Goal: Task Accomplishment & Management: Manage account settings

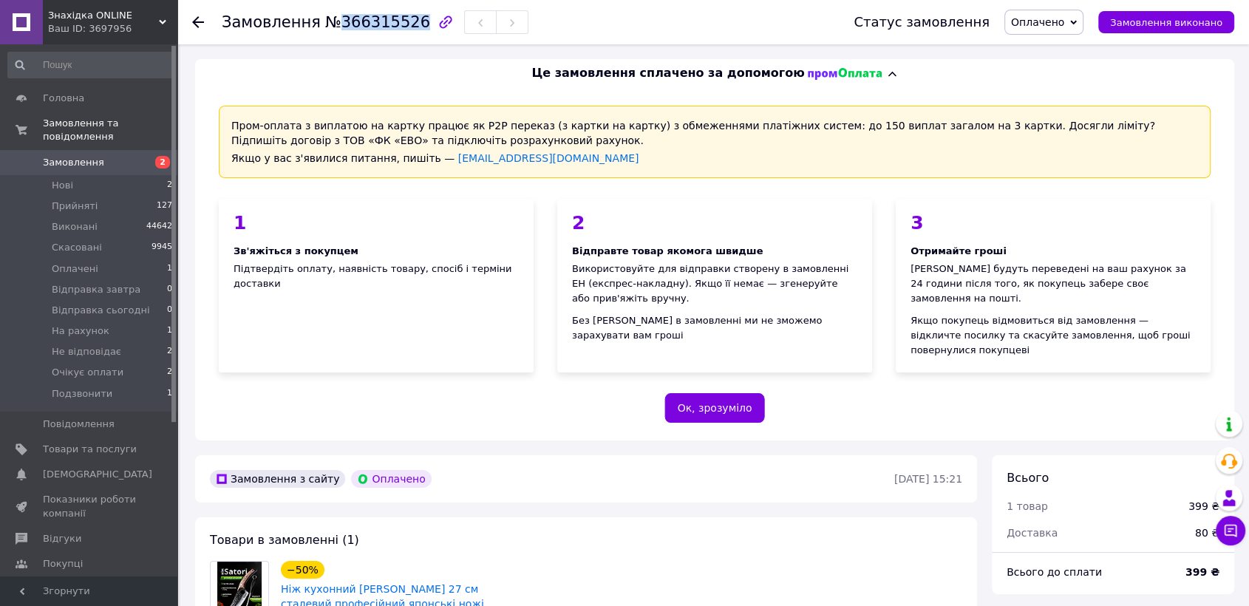
click at [336, 28] on span "№366315526" at bounding box center [377, 22] width 105 height 18
copy span "366315526"
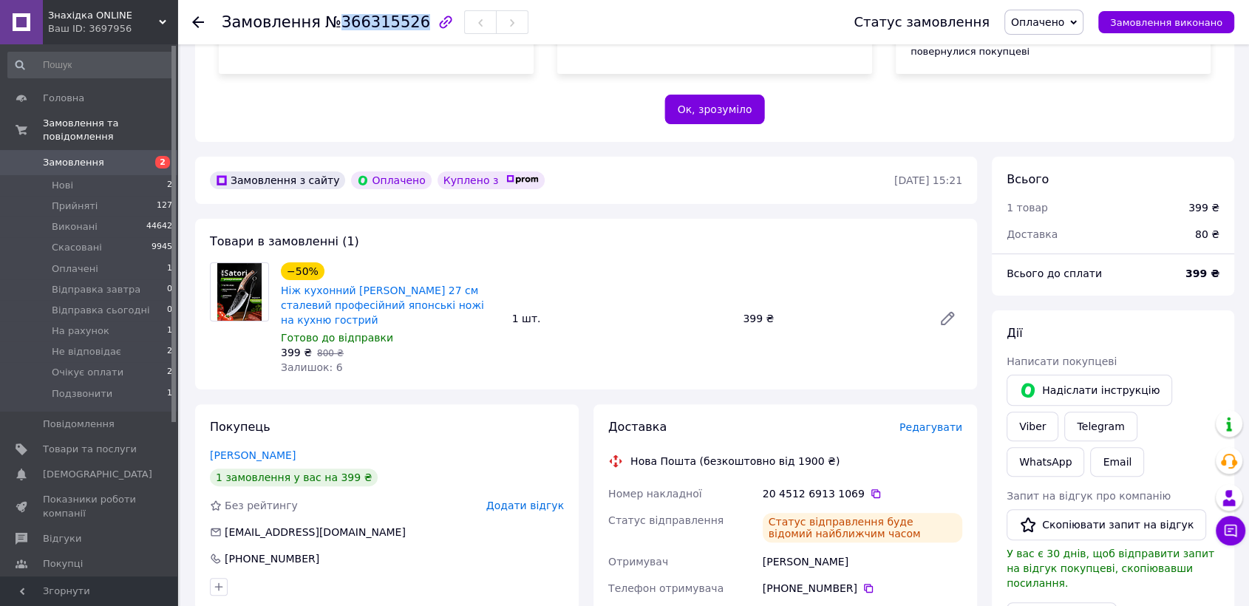
scroll to position [328, 0]
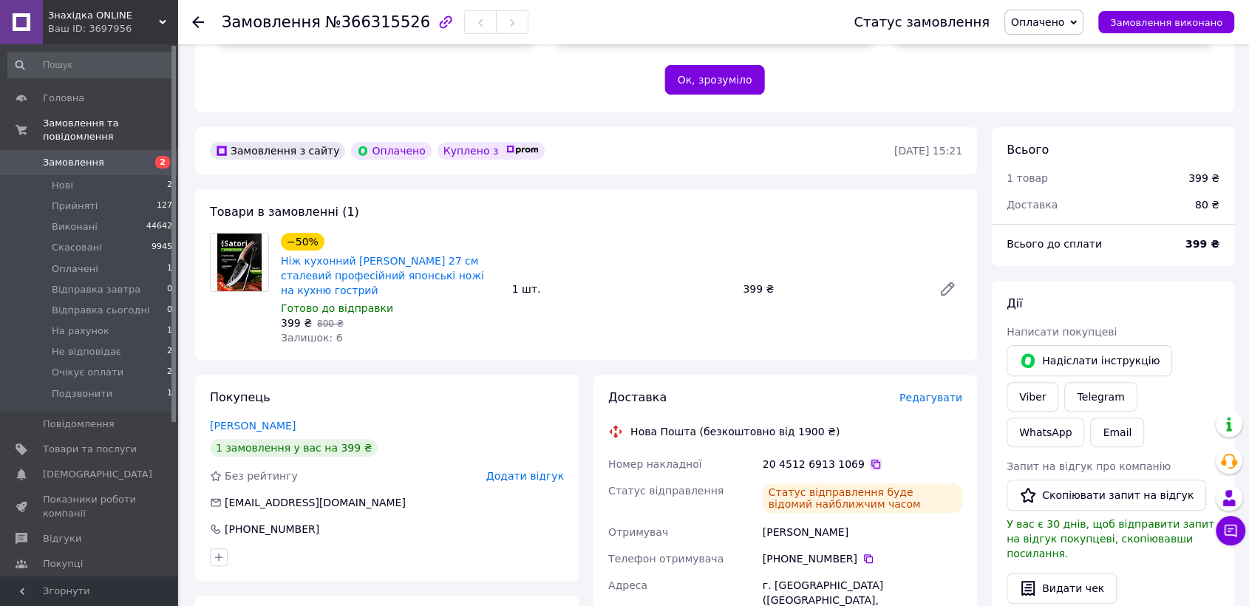
click at [864, 457] on div "20 4512 6913 1069" at bounding box center [863, 464] width 200 height 15
click at [870, 458] on icon at bounding box center [876, 464] width 12 height 12
drag, startPoint x: 1078, startPoint y: 7, endPoint x: 1071, endPoint y: 17, distance: 11.7
click at [1077, 9] on div "Статус замовлення Оплачено Прийнято Виконано Скасовано Відправка завтра Відправ…" at bounding box center [1029, 22] width 410 height 44
click at [1056, 21] on span "Оплачено" at bounding box center [1037, 22] width 53 height 12
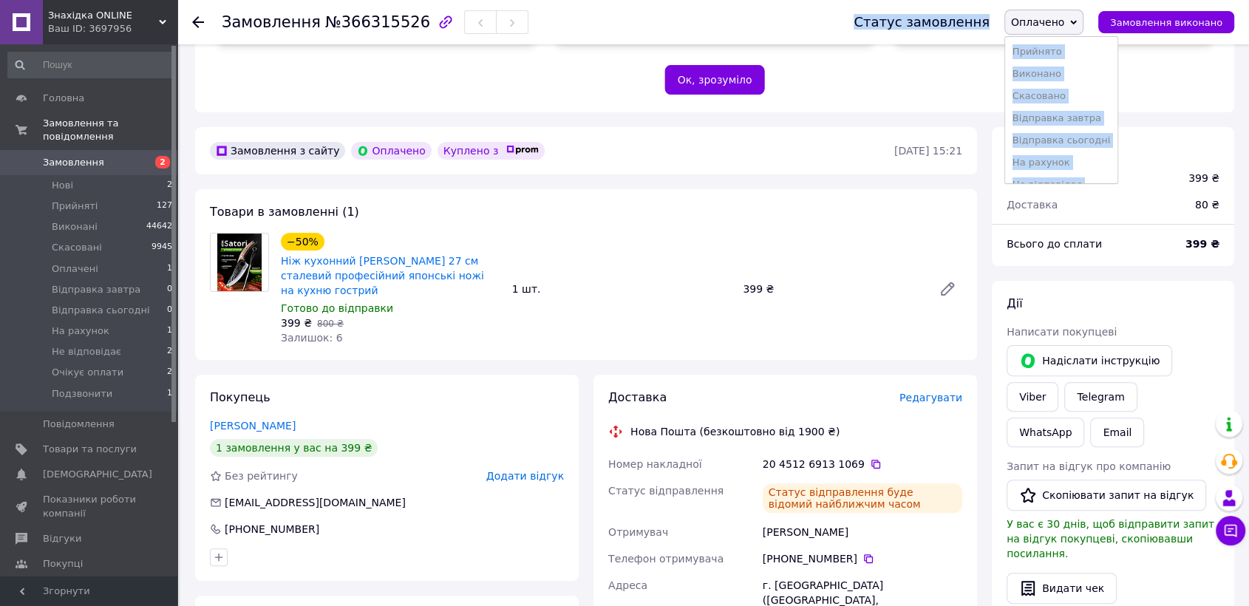
click at [1059, 39] on ul "Прийнято Виконано Скасовано Відправка завтра Відправка сьогодні На рахунок Не в…" at bounding box center [1062, 110] width 115 height 148
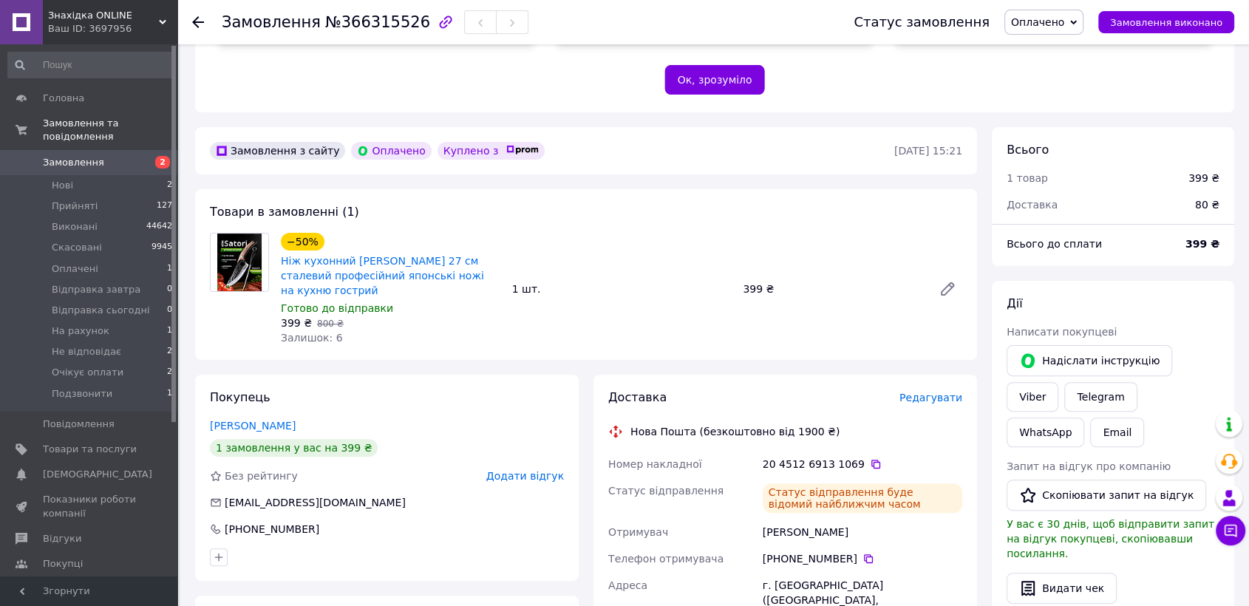
click at [1062, 23] on span "Оплачено" at bounding box center [1037, 22] width 53 height 12
click at [1061, 47] on li "Прийнято" at bounding box center [1061, 52] width 113 height 22
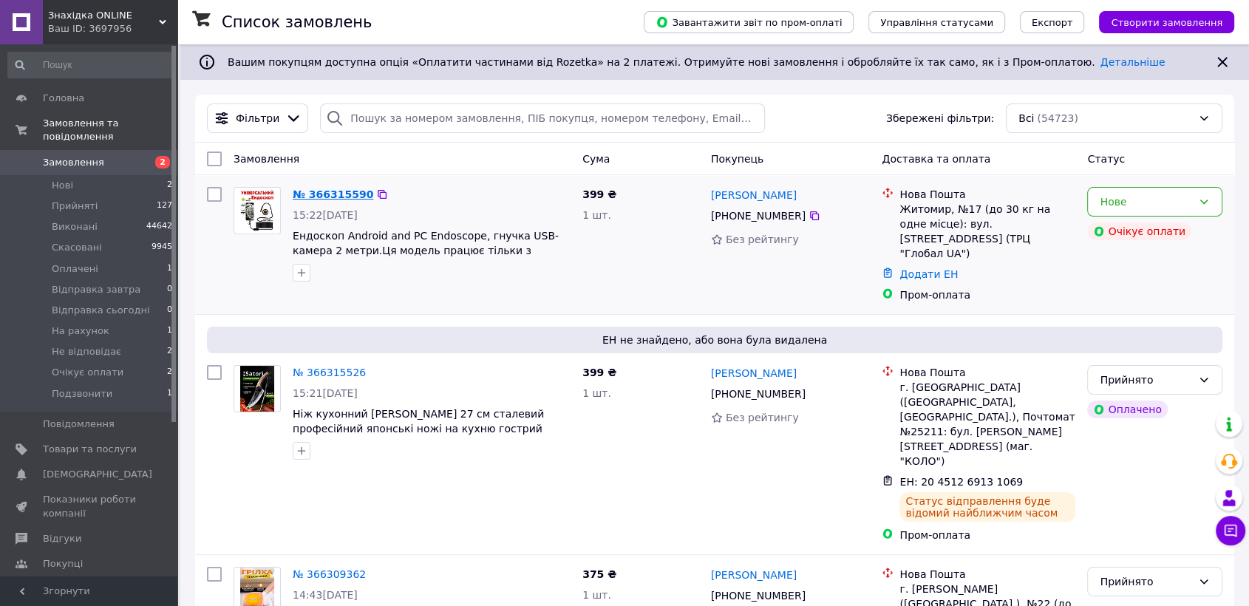
click at [349, 188] on link "№ 366315590" at bounding box center [333, 194] width 81 height 12
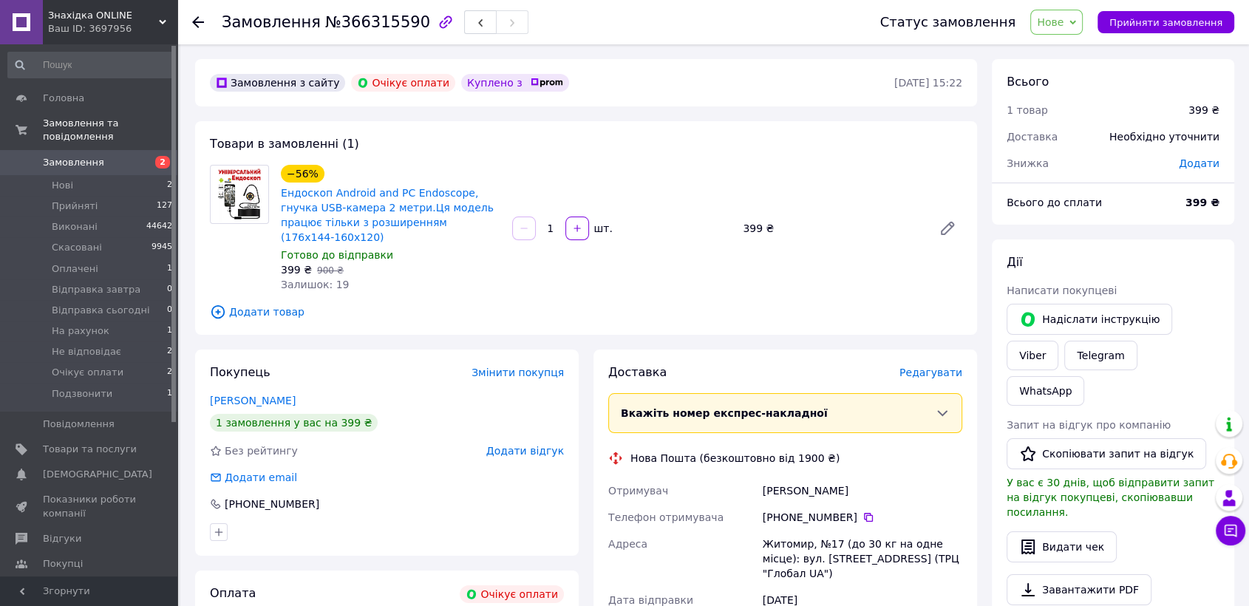
click at [123, 156] on span "Замовлення" at bounding box center [90, 162] width 94 height 13
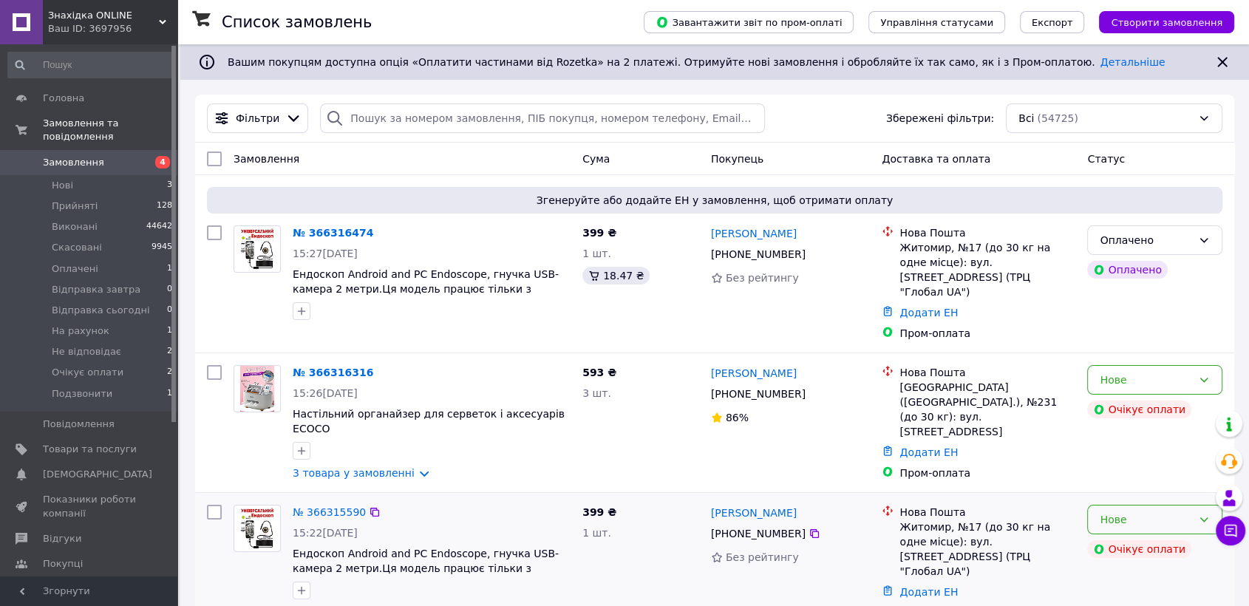
click at [1181, 512] on div "Нове" at bounding box center [1146, 520] width 92 height 16
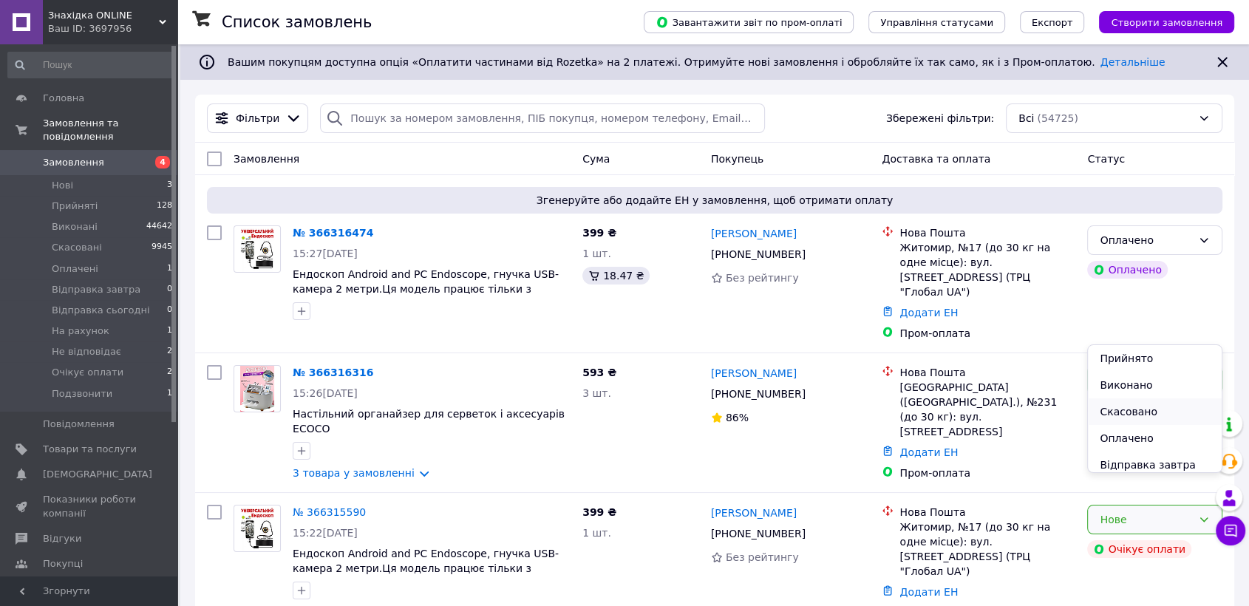
click at [1134, 408] on li "Скасовано" at bounding box center [1155, 411] width 134 height 27
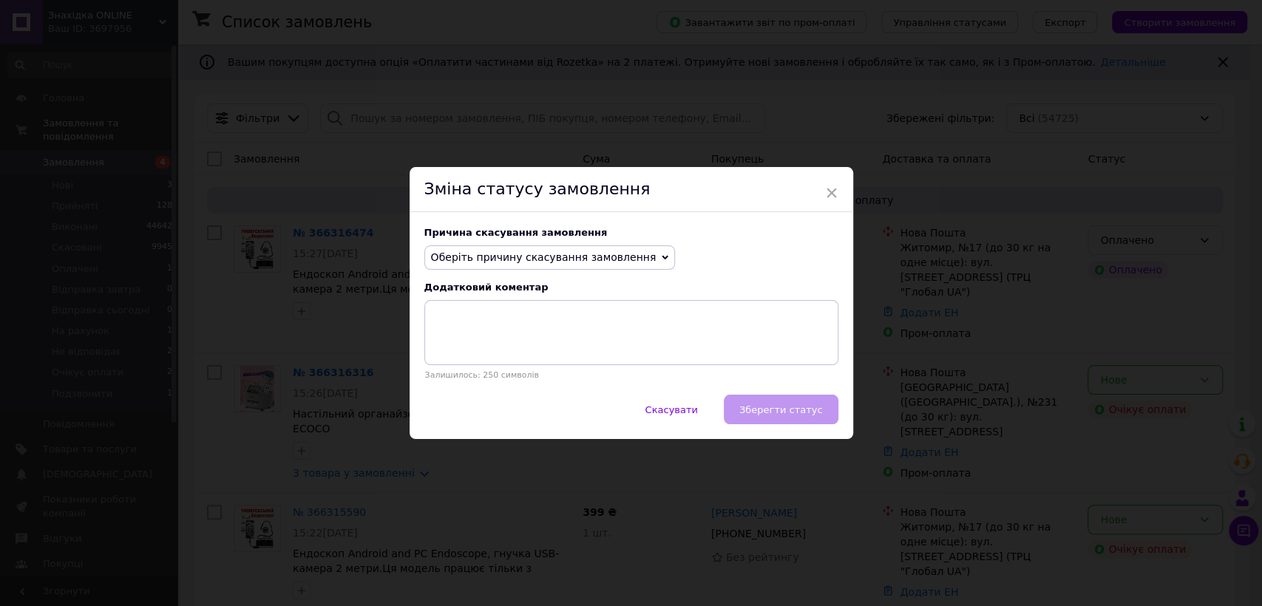
click at [486, 261] on span "Оберіть причину скасування замовлення" at bounding box center [543, 257] width 225 height 12
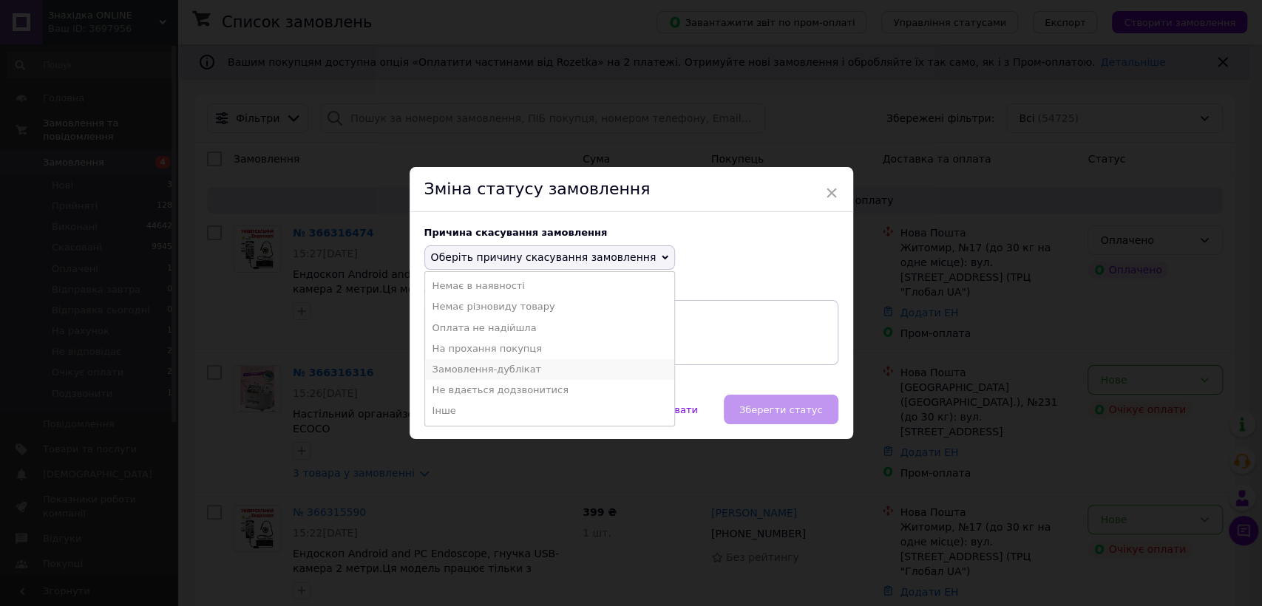
click at [485, 370] on li "Замовлення-дублікат" at bounding box center [550, 369] width 250 height 21
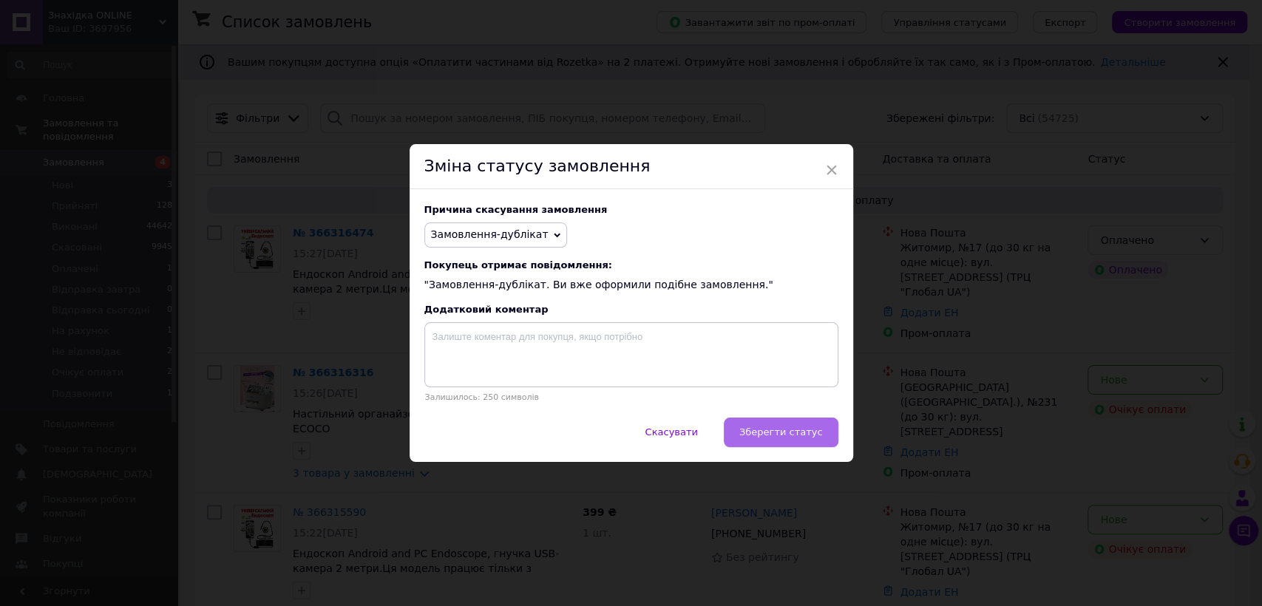
click at [777, 435] on span "Зберегти статус" at bounding box center [781, 432] width 84 height 11
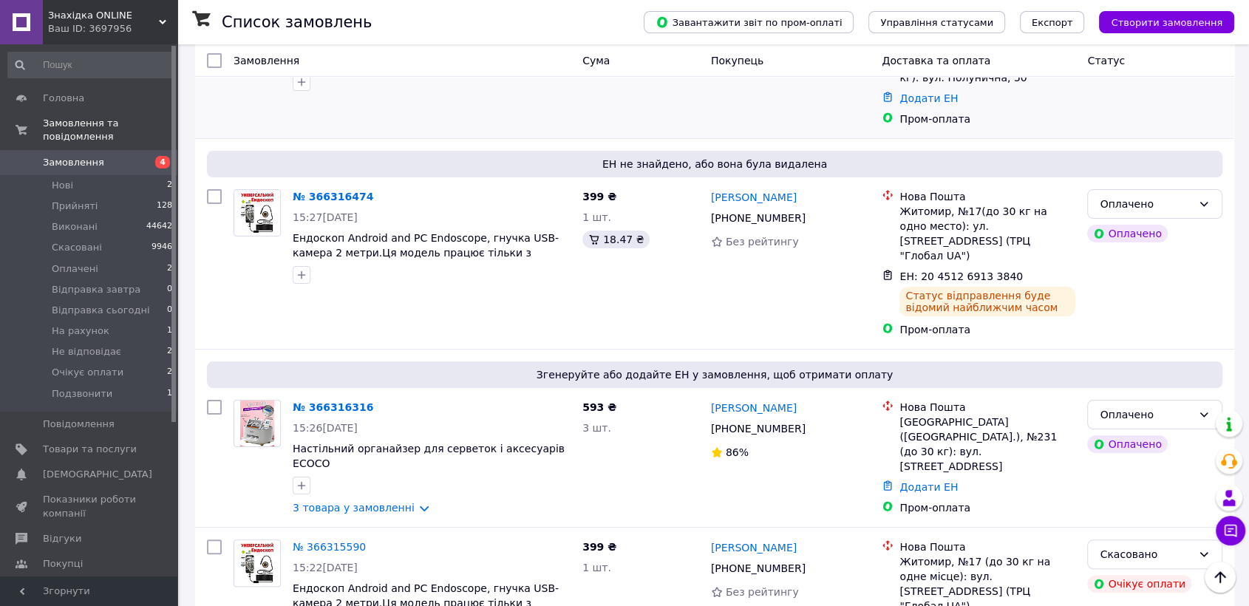
scroll to position [82, 0]
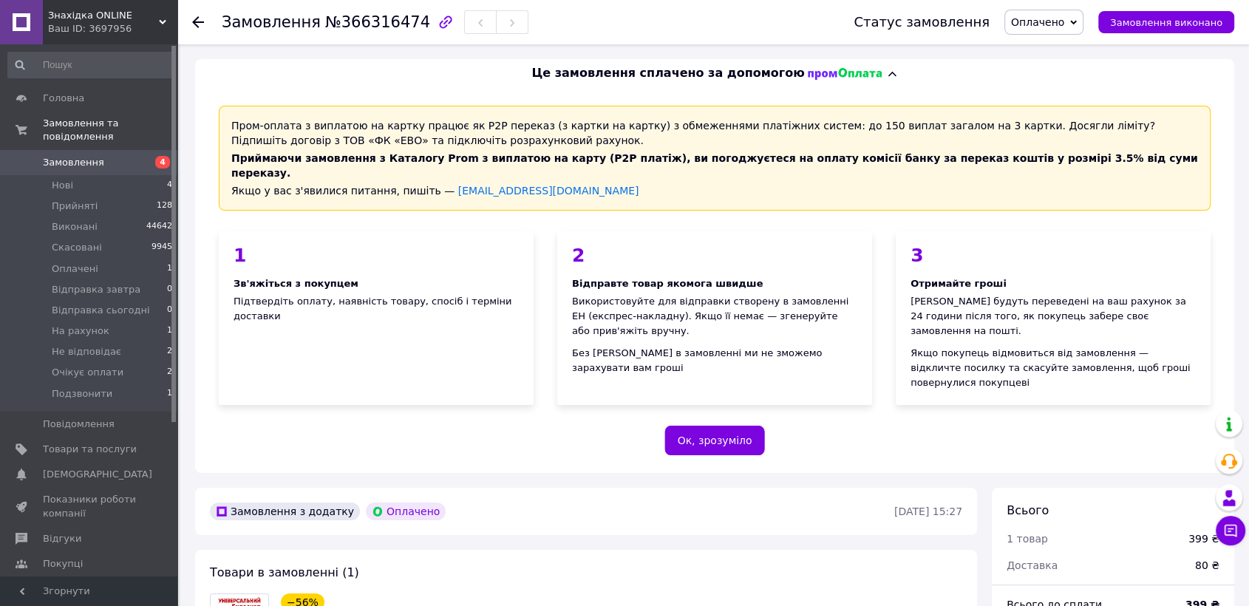
click at [355, 20] on span "№366316474" at bounding box center [377, 22] width 105 height 18
copy span "366316474"
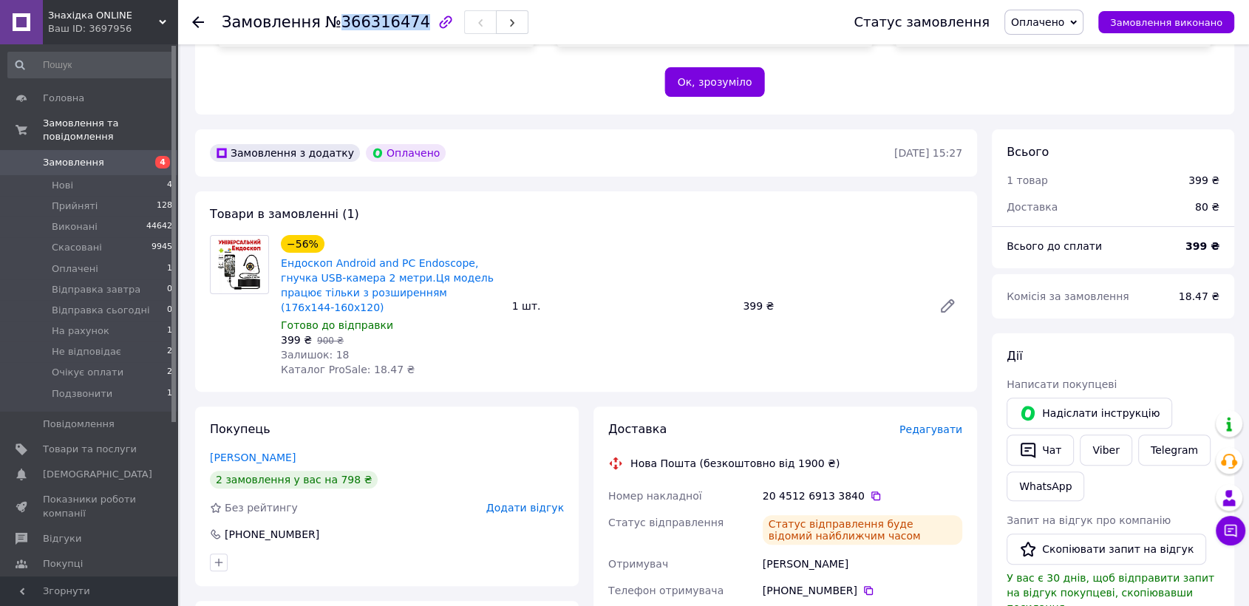
scroll to position [410, 0]
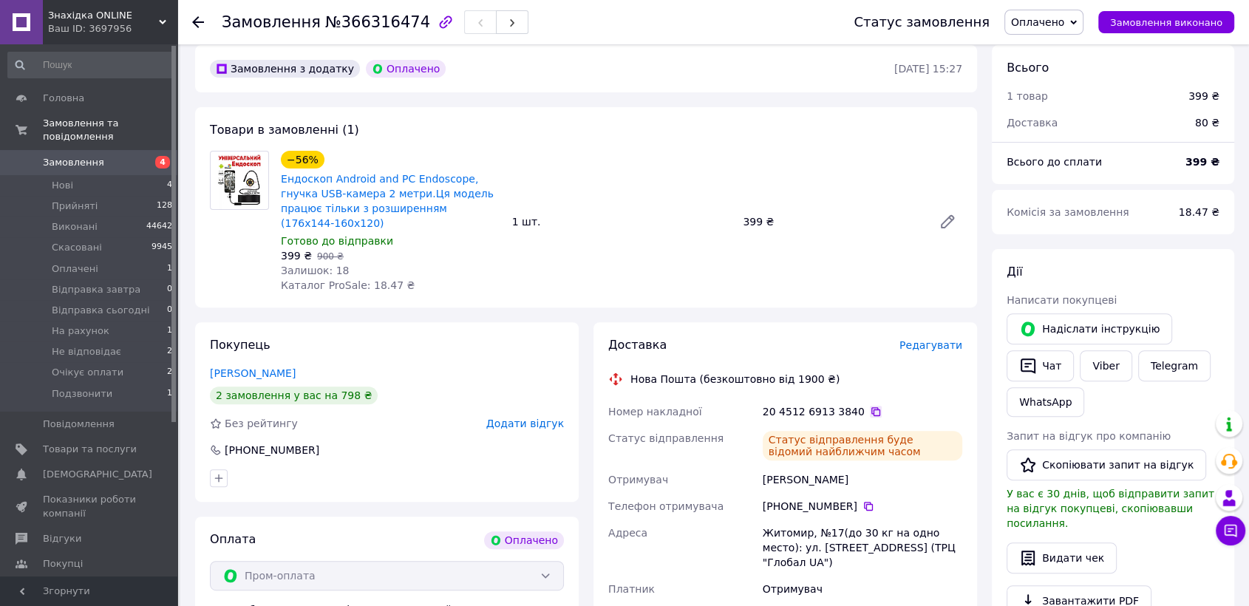
click at [870, 406] on icon at bounding box center [876, 412] width 12 height 12
click at [1063, 24] on span "Оплачено" at bounding box center [1037, 22] width 53 height 12
click at [1063, 41] on li "Прийнято" at bounding box center [1061, 52] width 113 height 22
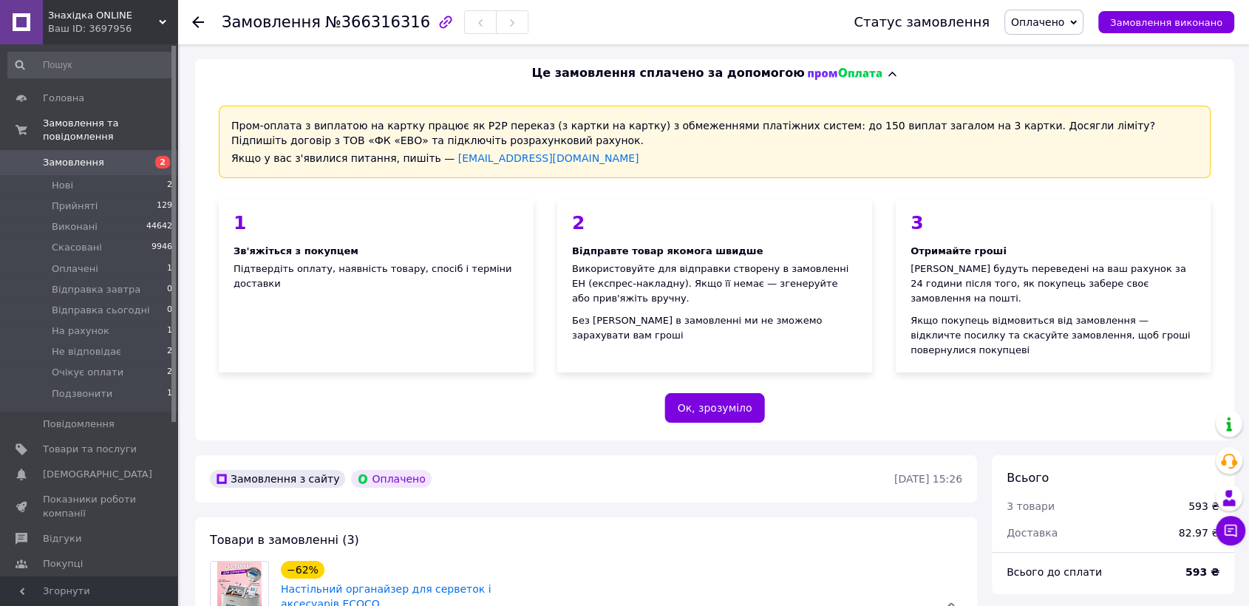
click at [381, 18] on span "№366316316" at bounding box center [377, 22] width 105 height 18
copy span "366316316"
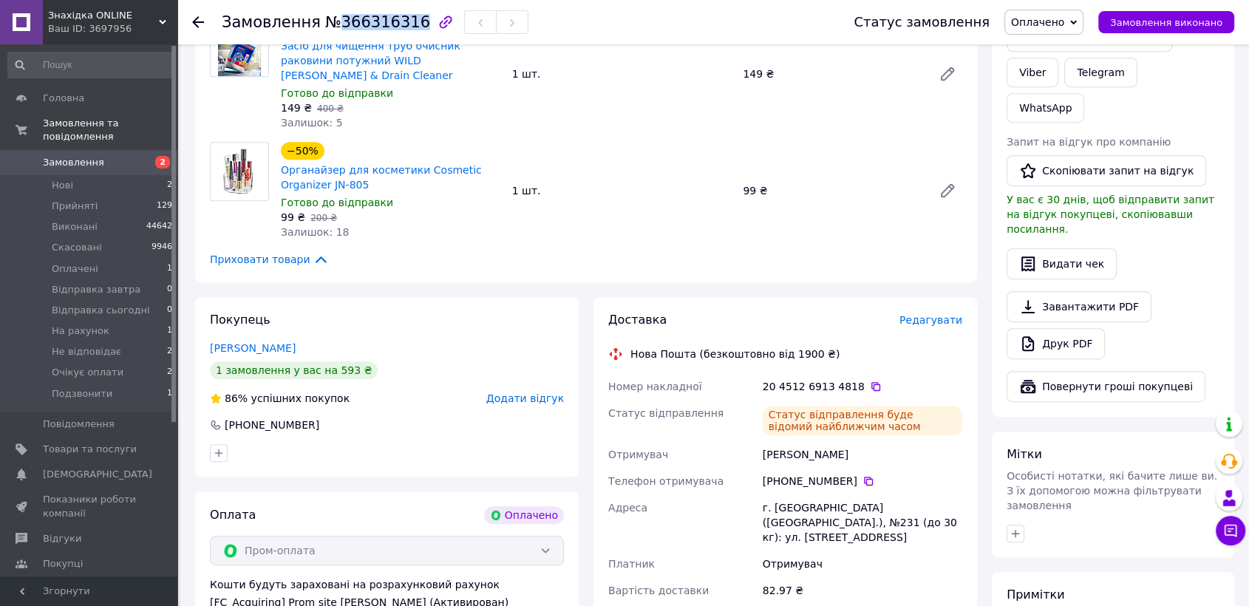
scroll to position [656, 0]
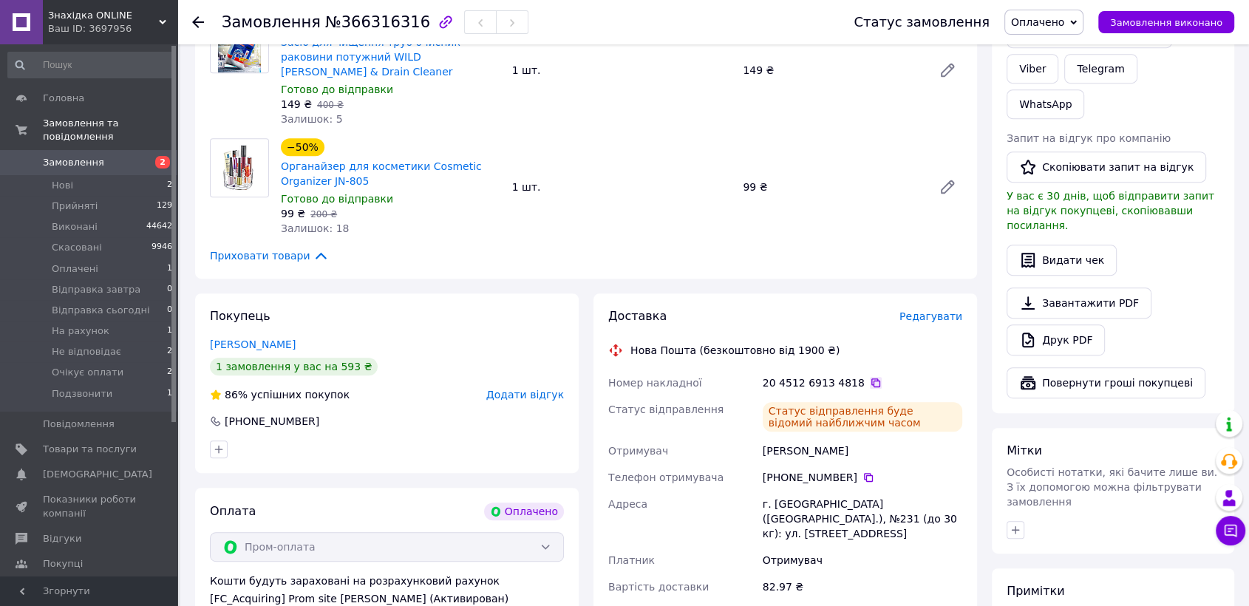
click at [870, 377] on icon at bounding box center [876, 383] width 12 height 12
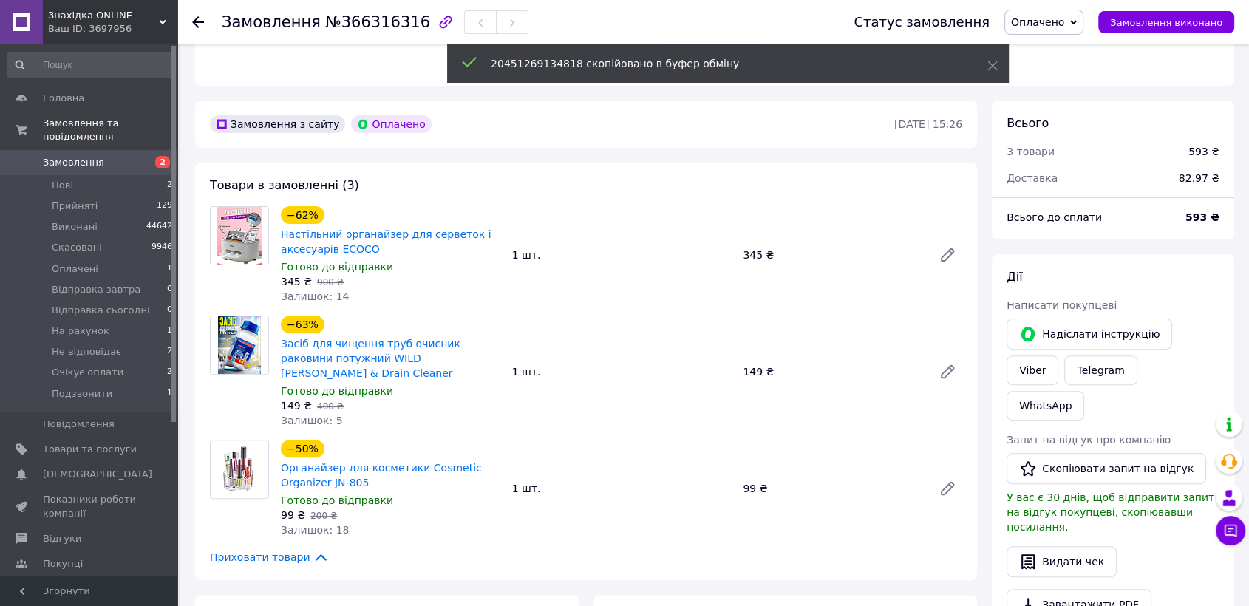
scroll to position [328, 0]
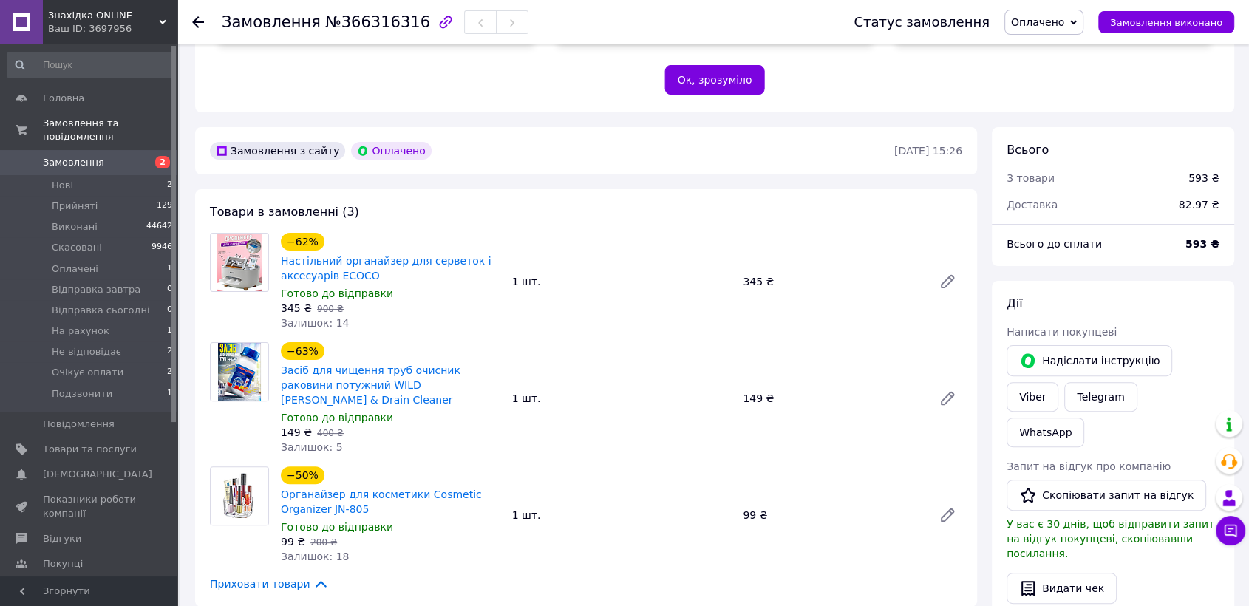
click at [1058, 30] on span "Оплачено" at bounding box center [1044, 22] width 79 height 25
click at [1060, 47] on li "Прийнято" at bounding box center [1061, 52] width 113 height 22
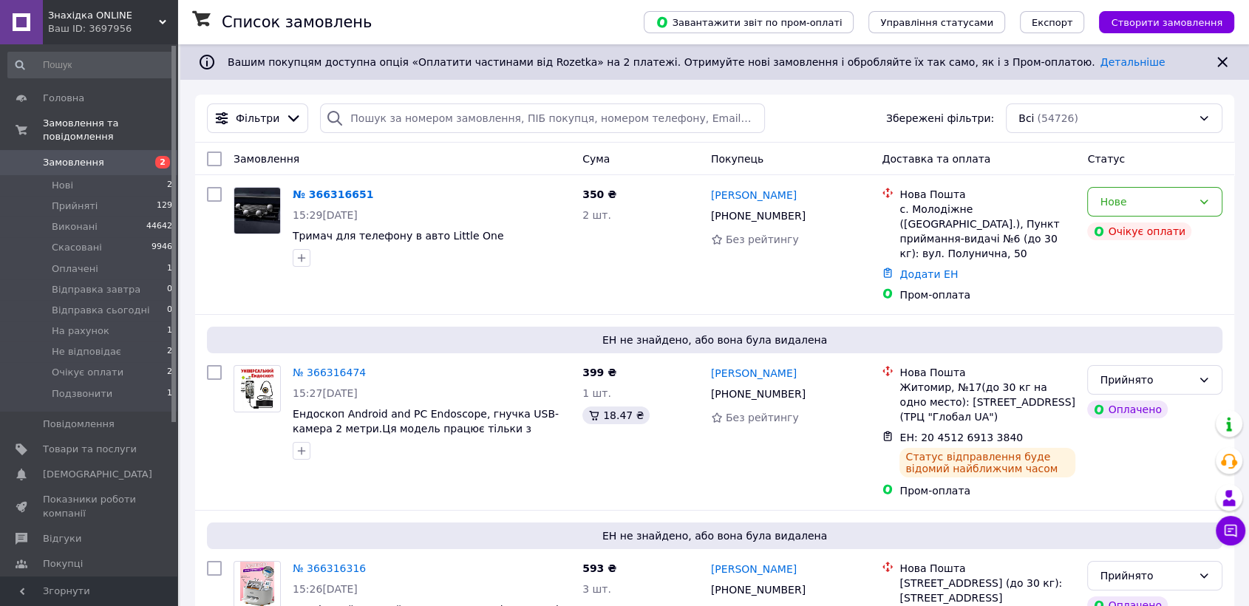
click at [356, 194] on link "№ 366316651" at bounding box center [333, 194] width 81 height 12
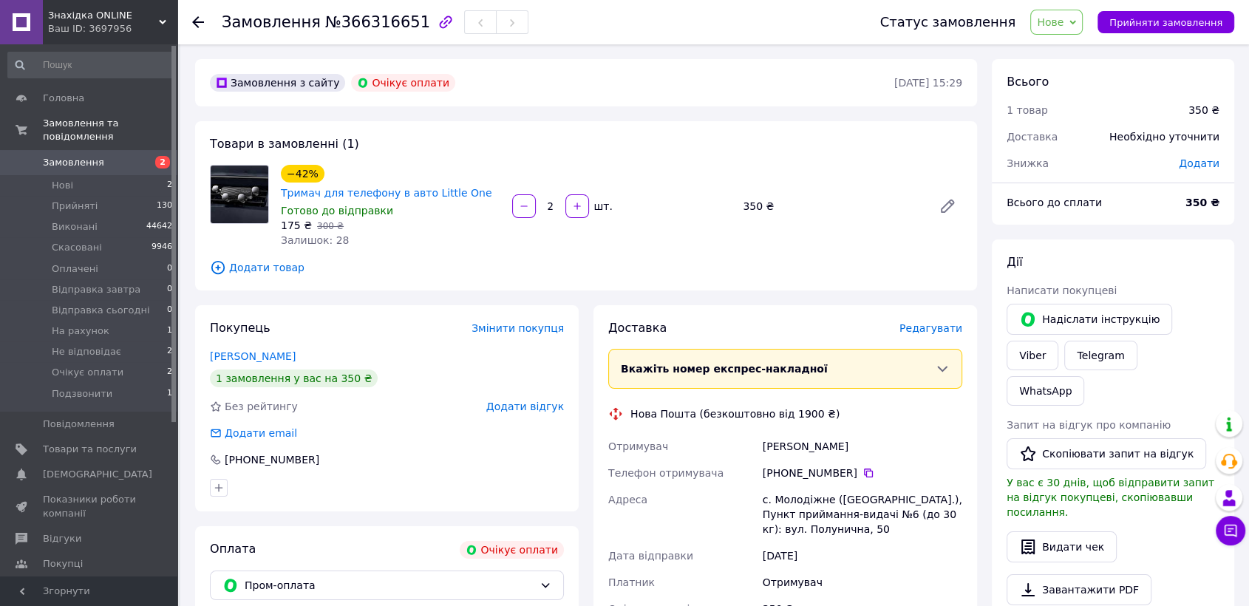
click at [143, 156] on span "2" at bounding box center [157, 162] width 41 height 13
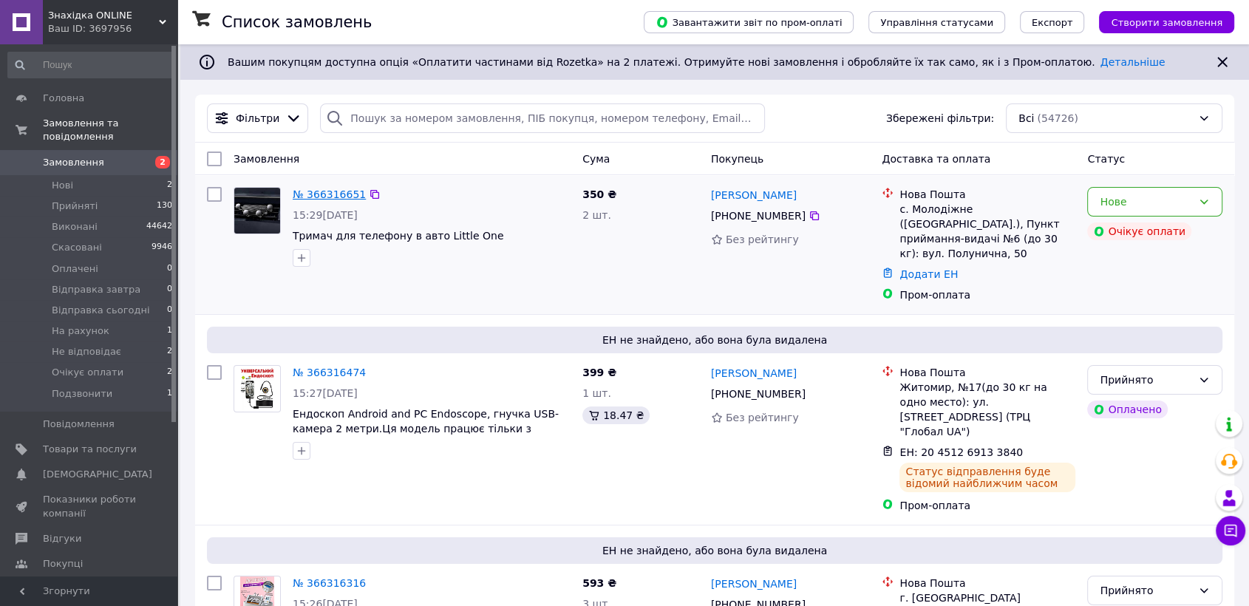
click at [336, 191] on link "№ 366316651" at bounding box center [329, 194] width 73 height 12
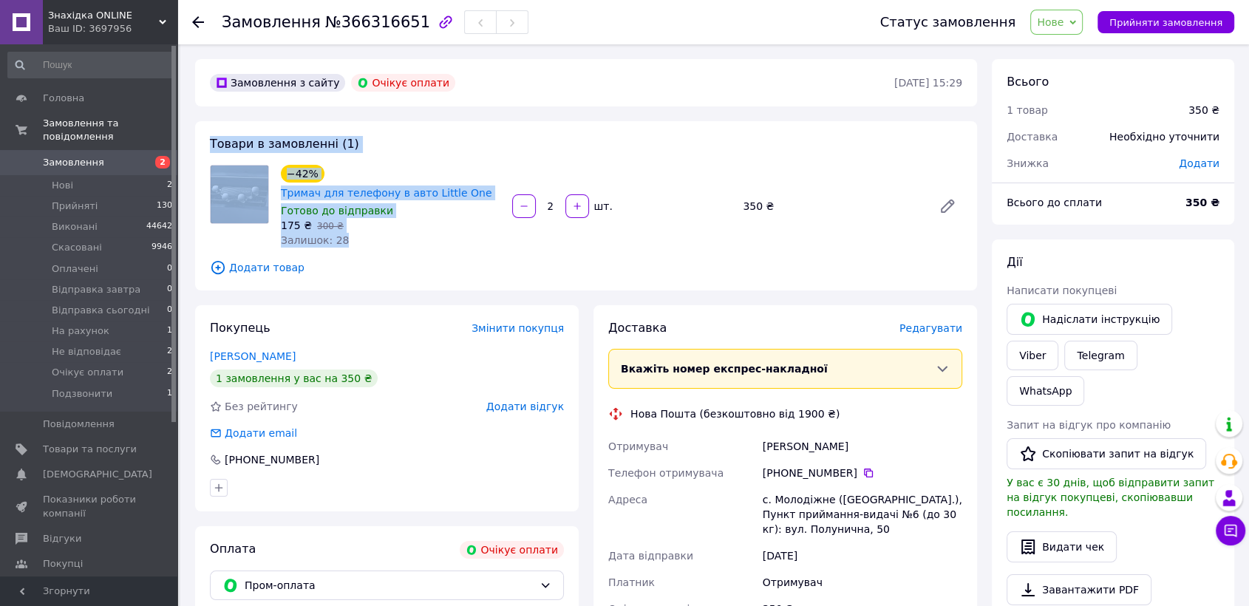
drag, startPoint x: 337, startPoint y: 240, endPoint x: 200, endPoint y: 120, distance: 182.3
click at [200, 120] on div "Замовлення з сайту Очікує оплати 12.10.2025 • 15:29 Товари в замовленні (1) −42…" at bounding box center [586, 534] width 797 height 950
click at [201, 116] on div "Замовлення з сайту Очікує оплати 12.10.2025 • 15:29 Товари в замовленні (1) −42…" at bounding box center [586, 534] width 797 height 950
drag, startPoint x: 301, startPoint y: 172, endPoint x: 420, endPoint y: 255, distance: 145.0
click at [420, 255] on div "Товари в замовленні (1) −42% Тримач для телефону в авто Little One Готово до ві…" at bounding box center [586, 205] width 782 height 169
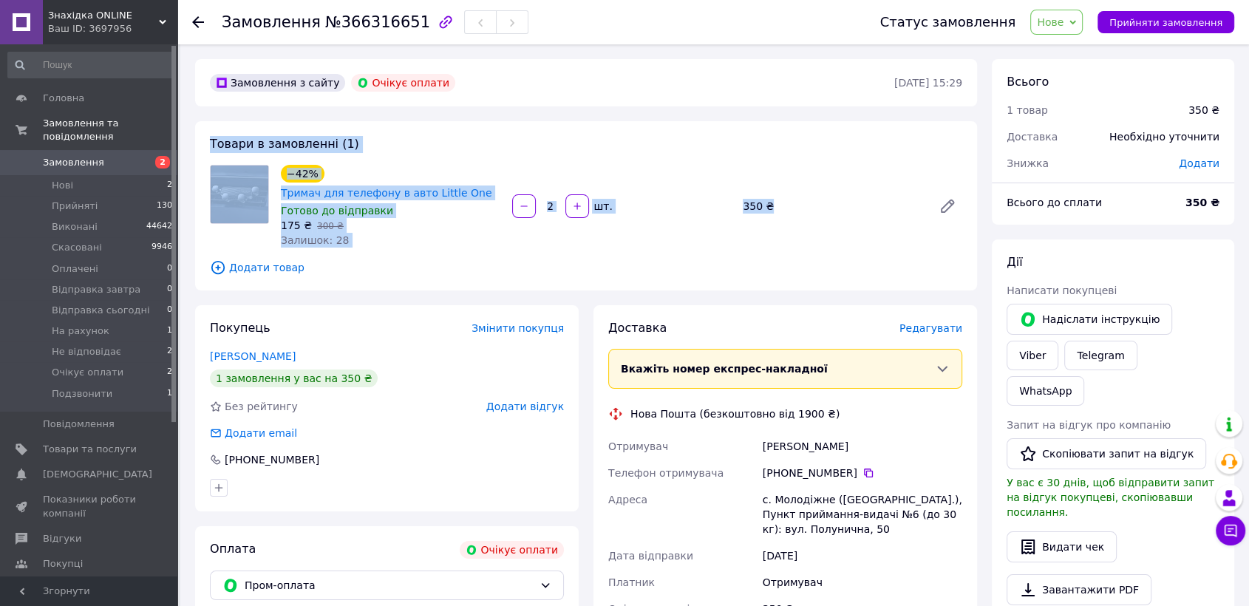
click at [420, 255] on div "Товари в замовленні (1) −42% Тримач для телефону в авто Little One Готово до ві…" at bounding box center [586, 205] width 782 height 169
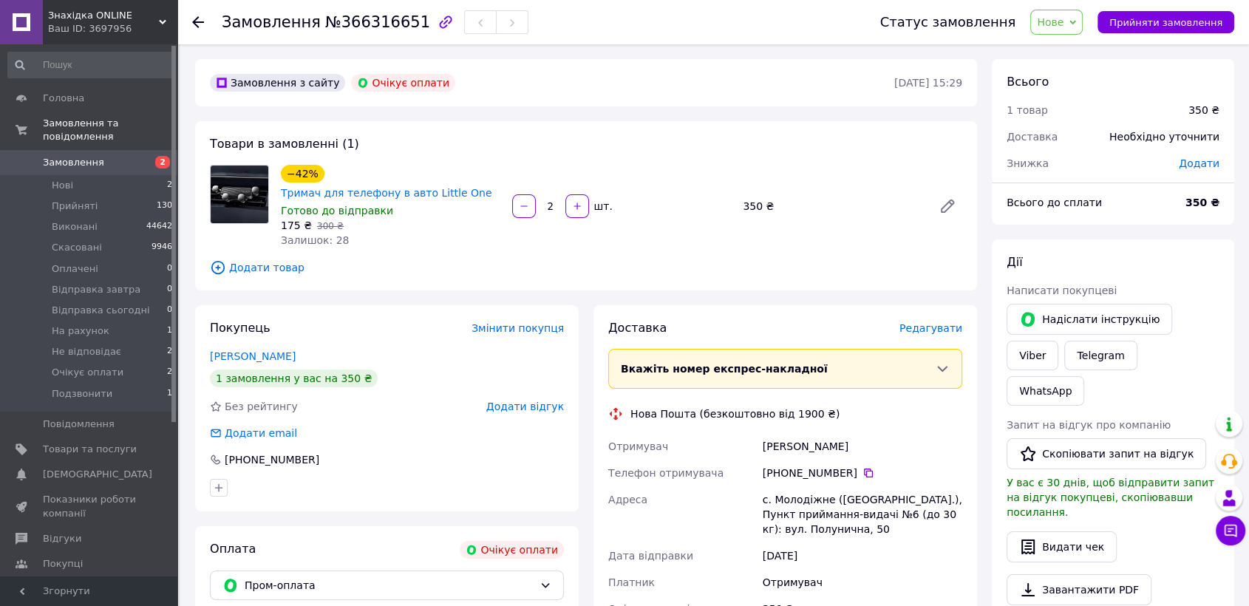
click at [389, 242] on div "Залишок: 28" at bounding box center [391, 240] width 220 height 15
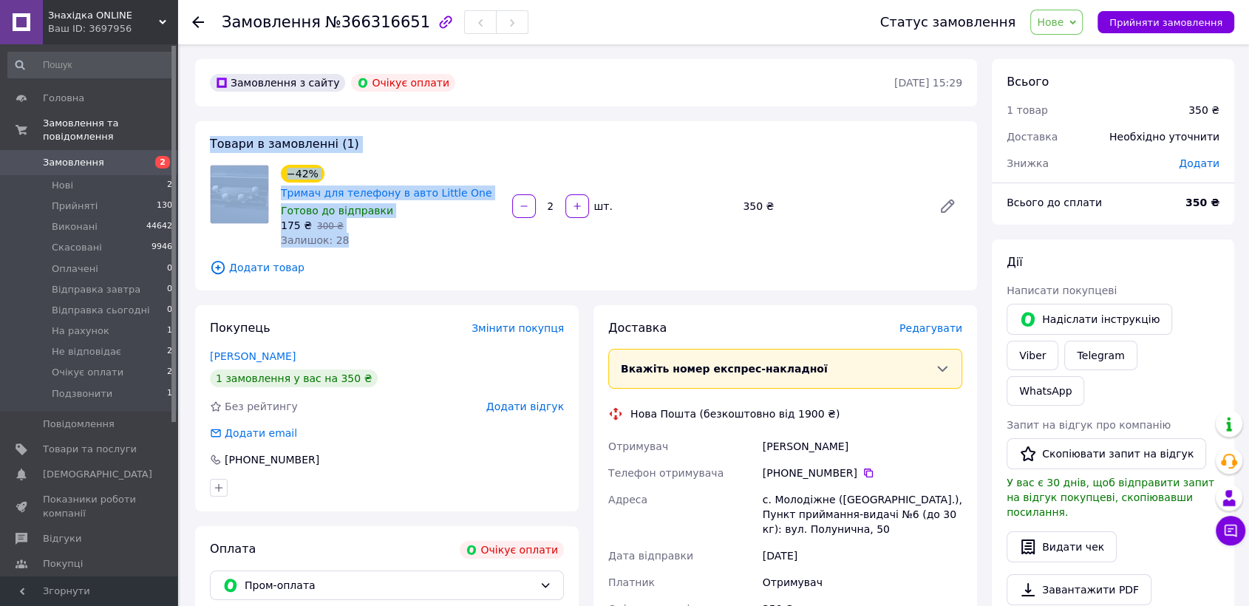
drag, startPoint x: 339, startPoint y: 239, endPoint x: 206, endPoint y: 116, distance: 181.5
click at [206, 116] on div "Замовлення з сайту Очікує оплати 12.10.2025 • 15:29 Товари в замовленні (1) −42…" at bounding box center [586, 534] width 797 height 950
click at [207, 116] on div "Замовлення з сайту Очікує оплати 12.10.2025 • 15:29 Товари в замовленні (1) −42…" at bounding box center [586, 534] width 797 height 950
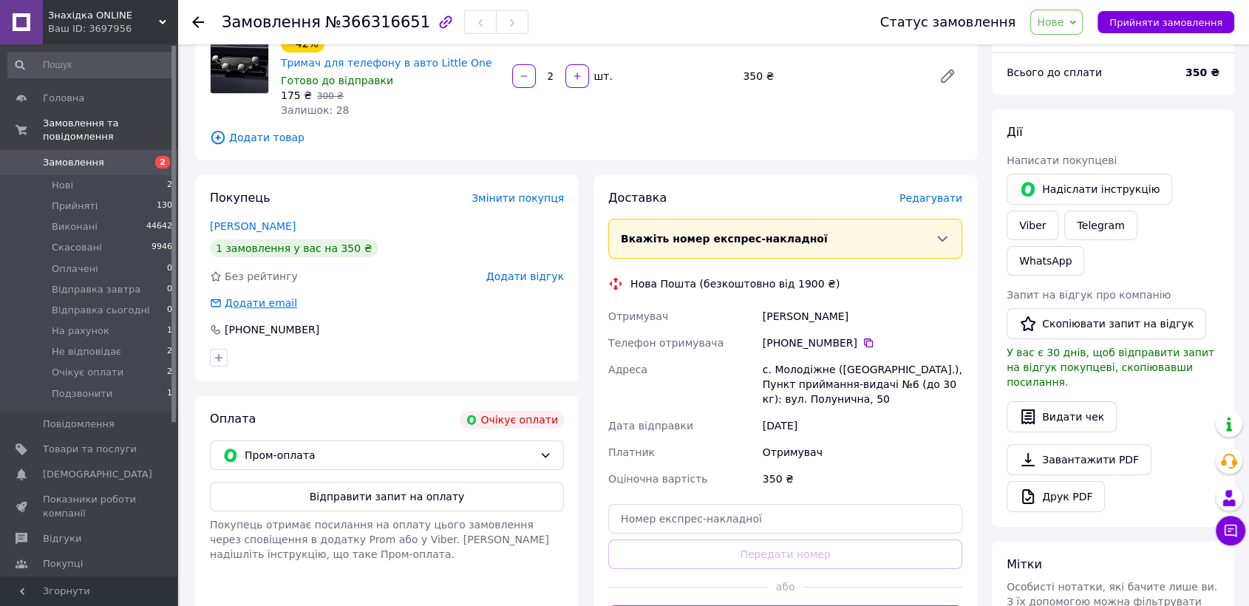
scroll to position [246, 0]
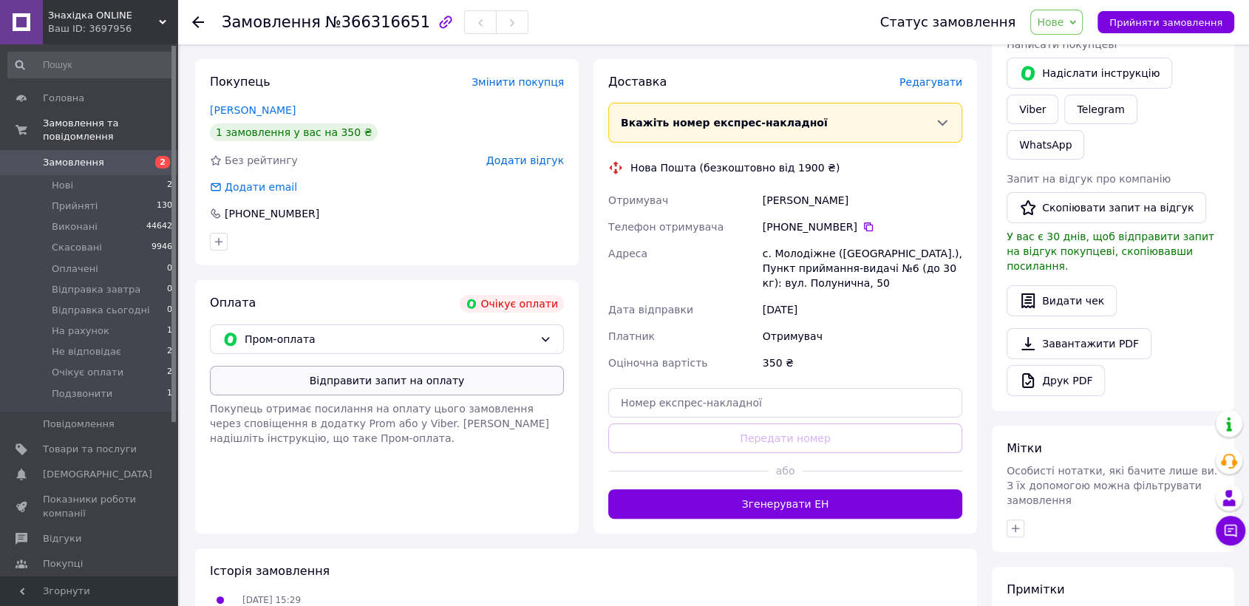
click at [458, 392] on button "Відправити запит на оплату" at bounding box center [387, 381] width 354 height 30
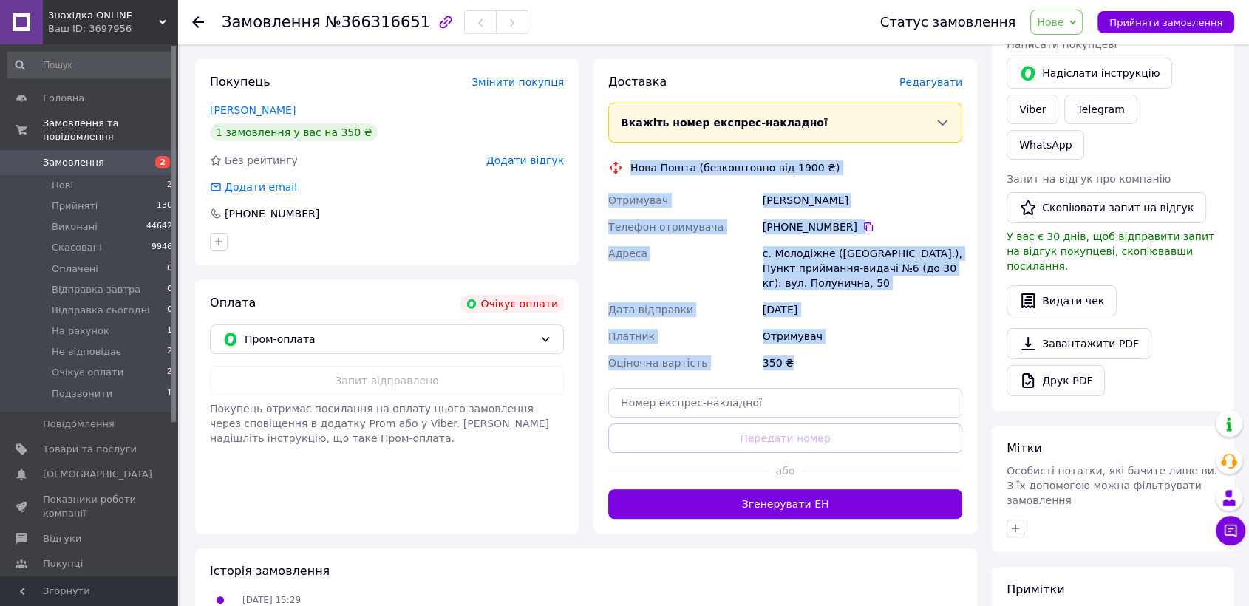
drag, startPoint x: 804, startPoint y: 356, endPoint x: 622, endPoint y: 151, distance: 274.9
click at [622, 151] on div "Доставка Редагувати Вкажіть номер експрес-накладної Обов'язково введіть номер е…" at bounding box center [785, 296] width 354 height 445
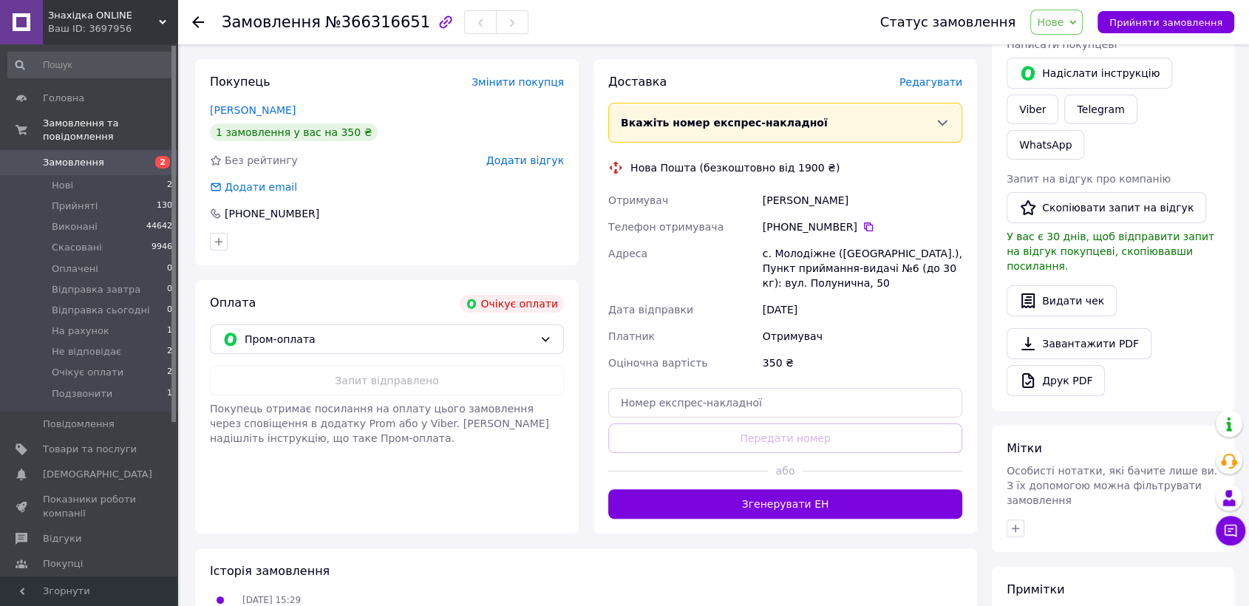
click at [621, 152] on div "Доставка Редагувати Вкажіть номер експрес-накладної Обов'язково введіть номер е…" at bounding box center [785, 296] width 354 height 445
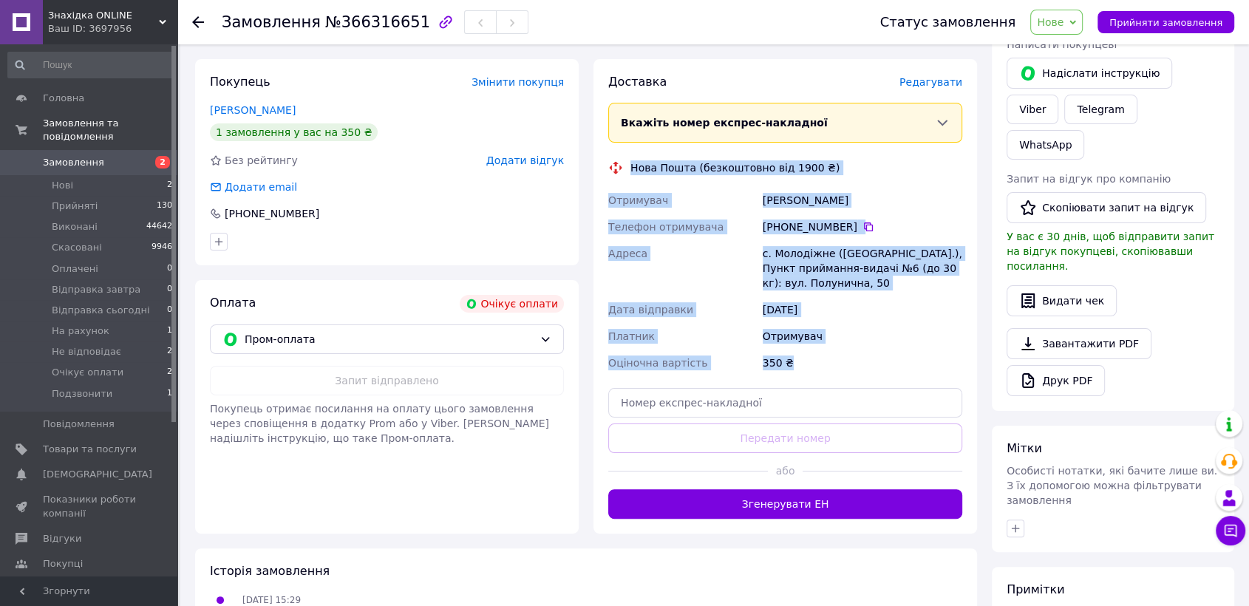
drag, startPoint x: 628, startPoint y: 156, endPoint x: 897, endPoint y: 362, distance: 339.0
click at [897, 362] on div "Доставка Редагувати Вкажіть номер експрес-накладної Обов'язково введіть номер е…" at bounding box center [785, 296] width 354 height 445
click at [887, 362] on div "350 ₴" at bounding box center [863, 363] width 206 height 27
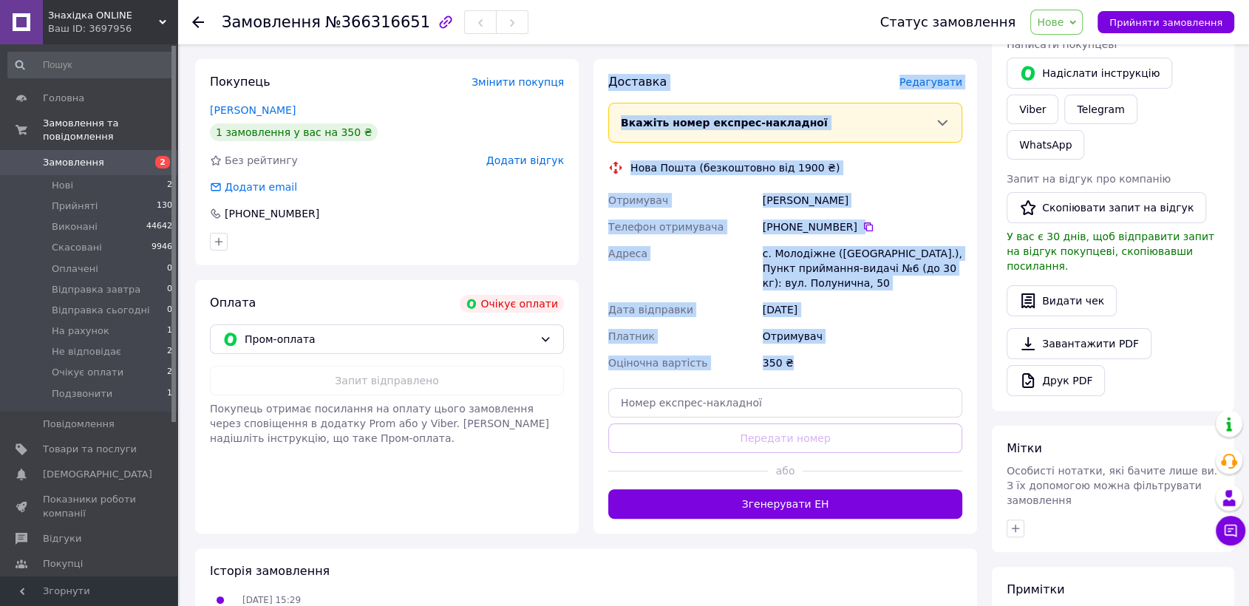
drag, startPoint x: 799, startPoint y: 362, endPoint x: 599, endPoint y: 77, distance: 348.2
click at [599, 77] on div "Доставка Редагувати Вкажіть номер експрес-накладної Обов'язково введіть номер е…" at bounding box center [786, 296] width 384 height 475
click at [1064, 25] on span "Нове" at bounding box center [1050, 22] width 27 height 12
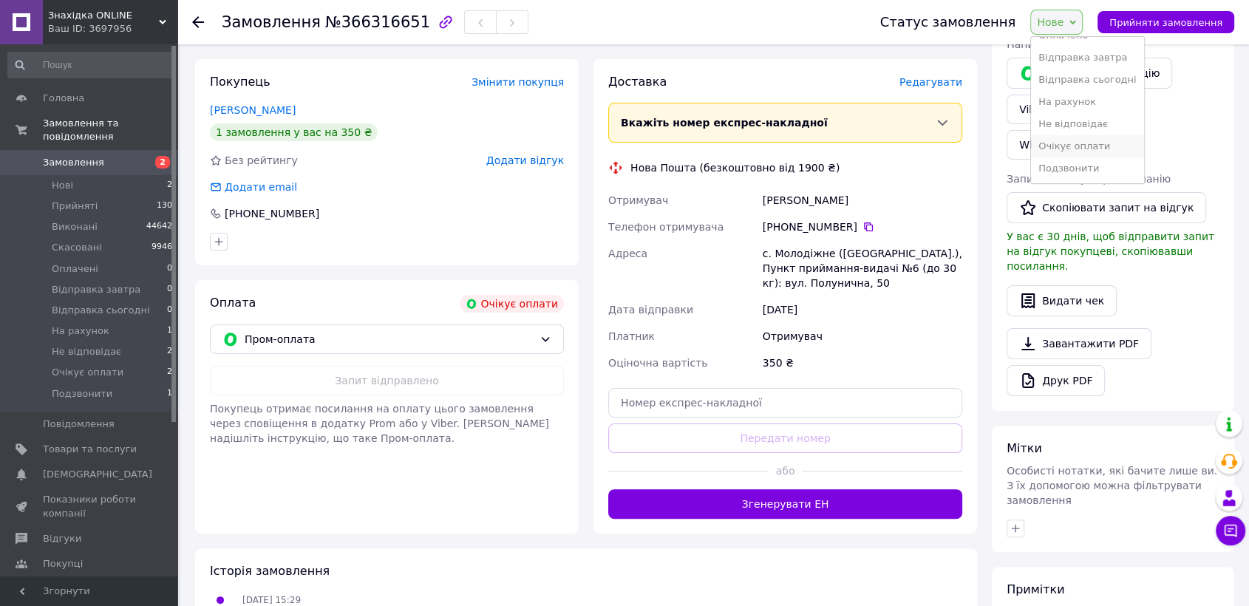
click at [1107, 146] on li "Очікує оплати" at bounding box center [1087, 146] width 113 height 22
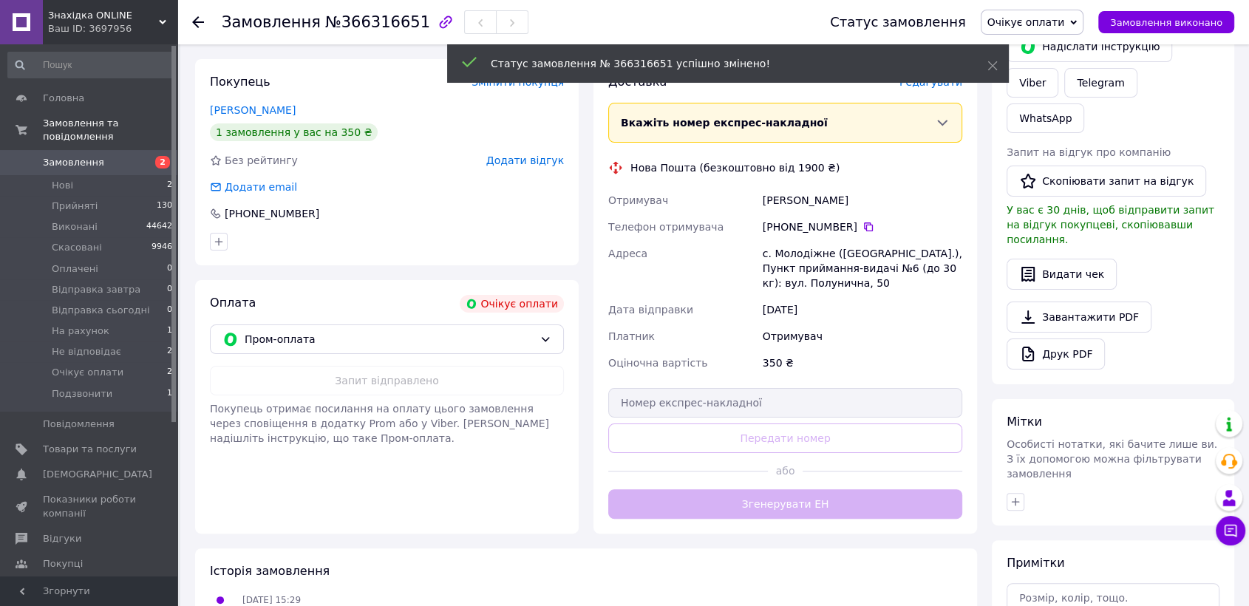
click at [77, 156] on span "Замовлення" at bounding box center [73, 162] width 61 height 13
